Goal: Information Seeking & Learning: Understand process/instructions

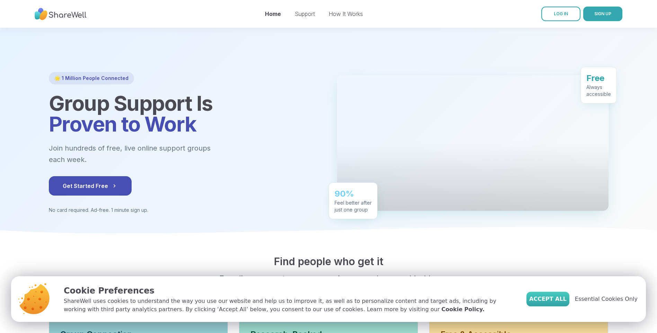
click at [567, 296] on span "Accept All" at bounding box center [548, 299] width 37 height 8
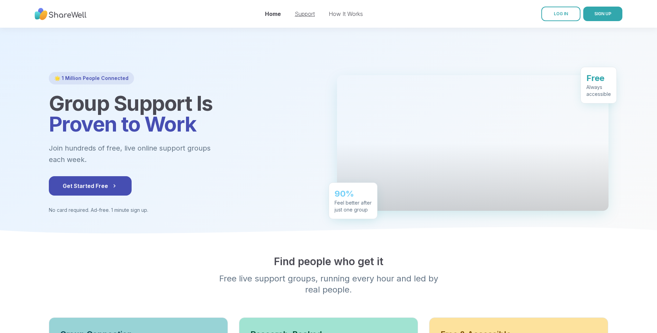
click at [300, 14] on link "Support" at bounding box center [305, 13] width 20 height 7
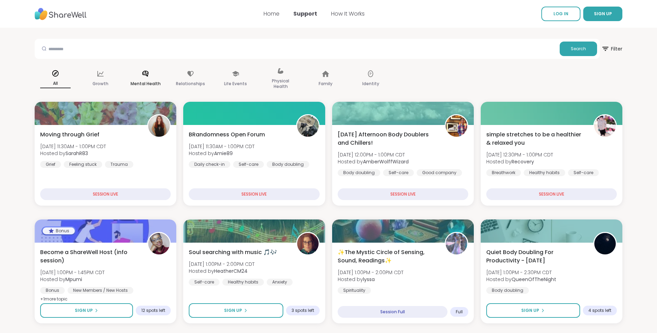
click at [147, 78] on div "Mental Health" at bounding box center [146, 79] width 42 height 35
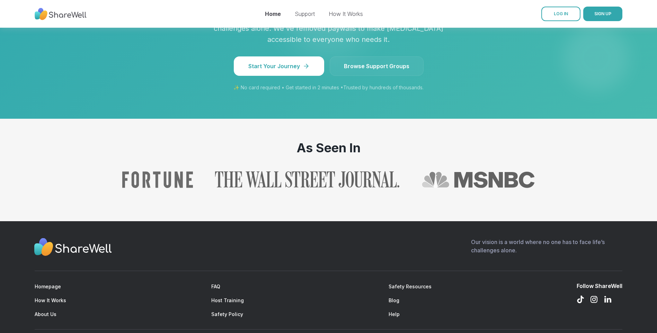
scroll to position [700, 0]
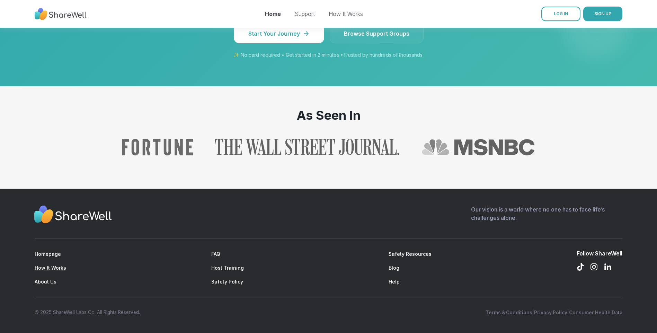
click at [59, 267] on link "How It Works" at bounding box center [51, 268] width 32 height 6
